Goal: Task Accomplishment & Management: Complete application form

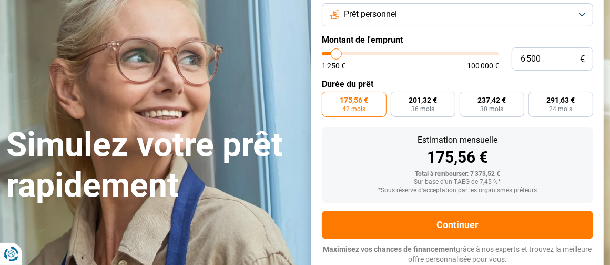
click at [330, 53] on input "range" at bounding box center [410, 53] width 177 height 3
type input "1 500"
type input "1500"
click at [328, 54] on input "range" at bounding box center [410, 53] width 177 height 3
radio input "true"
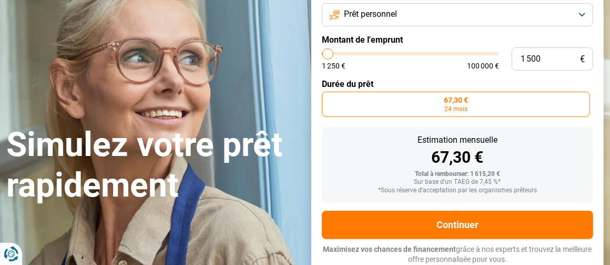
type input "5 250"
type input "5250"
click at [334, 53] on input "range" at bounding box center [410, 53] width 177 height 3
radio input "false"
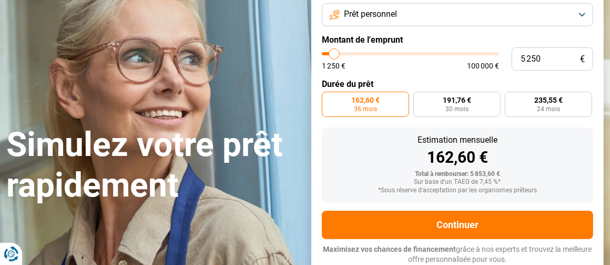
click at [339, 53] on input "range" at bounding box center [410, 53] width 177 height 3
type input "9 250"
type input "9250"
click at [341, 53] on input "range" at bounding box center [410, 53] width 177 height 3
radio input "false"
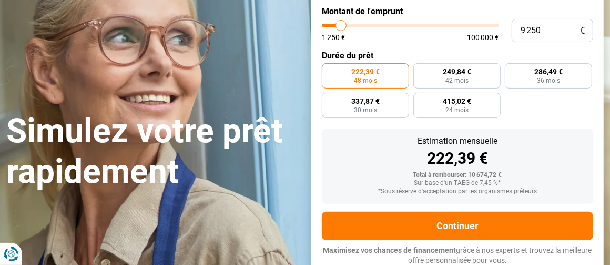
scroll to position [123, 0]
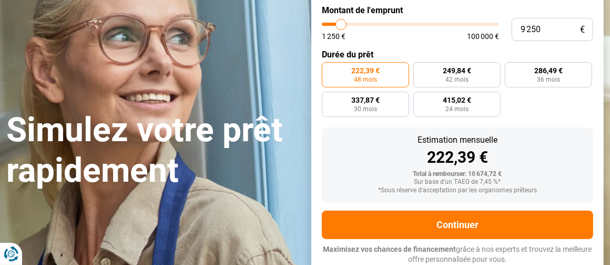
type input "5 500"
type input "5500"
click at [334, 24] on input "range" at bounding box center [410, 24] width 177 height 3
radio input "true"
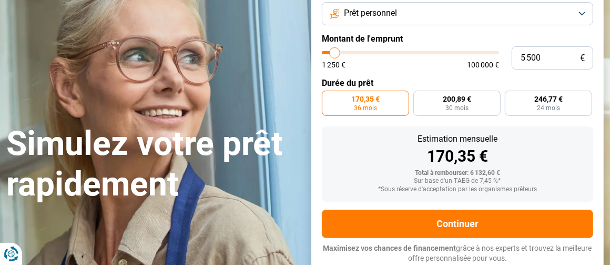
scroll to position [93, 0]
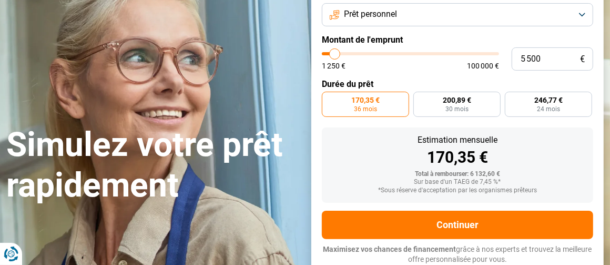
click at [339, 52] on input "range" at bounding box center [410, 53] width 177 height 3
type input "8 750"
type input "8750"
click at [340, 52] on input "range" at bounding box center [410, 53] width 177 height 3
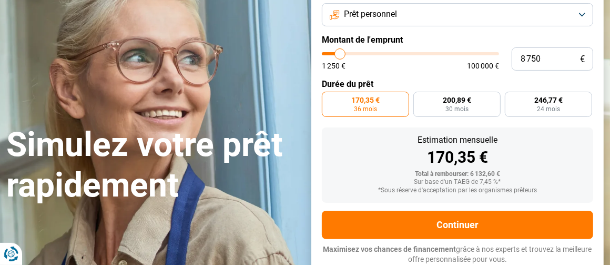
radio input "false"
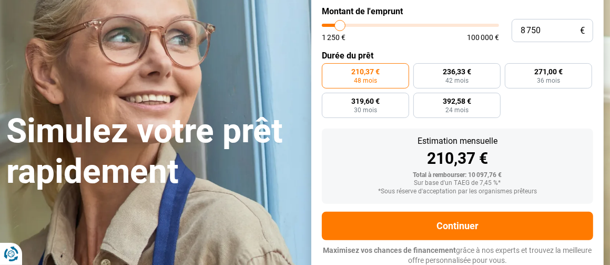
scroll to position [123, 0]
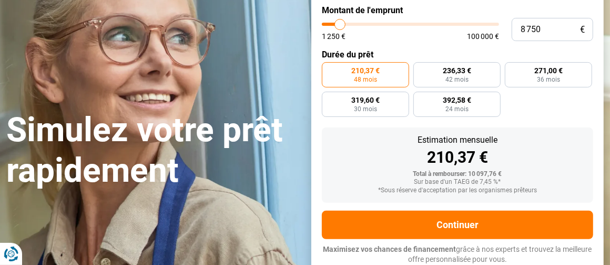
click at [334, 24] on input "range" at bounding box center [410, 24] width 177 height 3
type input "4 750"
type input "4750"
click at [333, 23] on input "range" at bounding box center [410, 24] width 177 height 3
radio input "true"
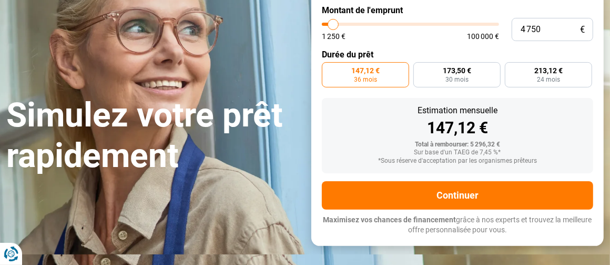
scroll to position [93, 0]
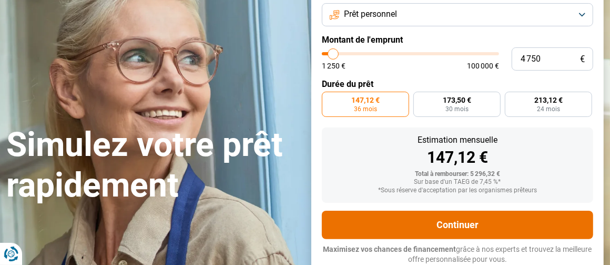
click at [501, 216] on button "Continuer" at bounding box center [457, 224] width 271 height 28
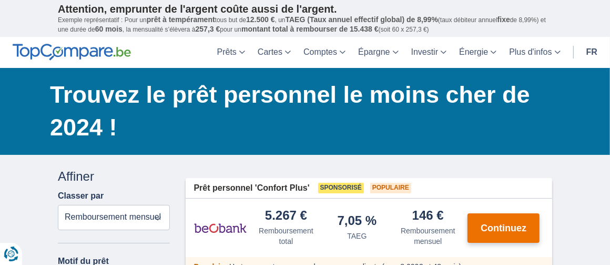
click at [490, 223] on span "Continuez" at bounding box center [504, 227] width 46 height 9
